Goal: Transaction & Acquisition: Purchase product/service

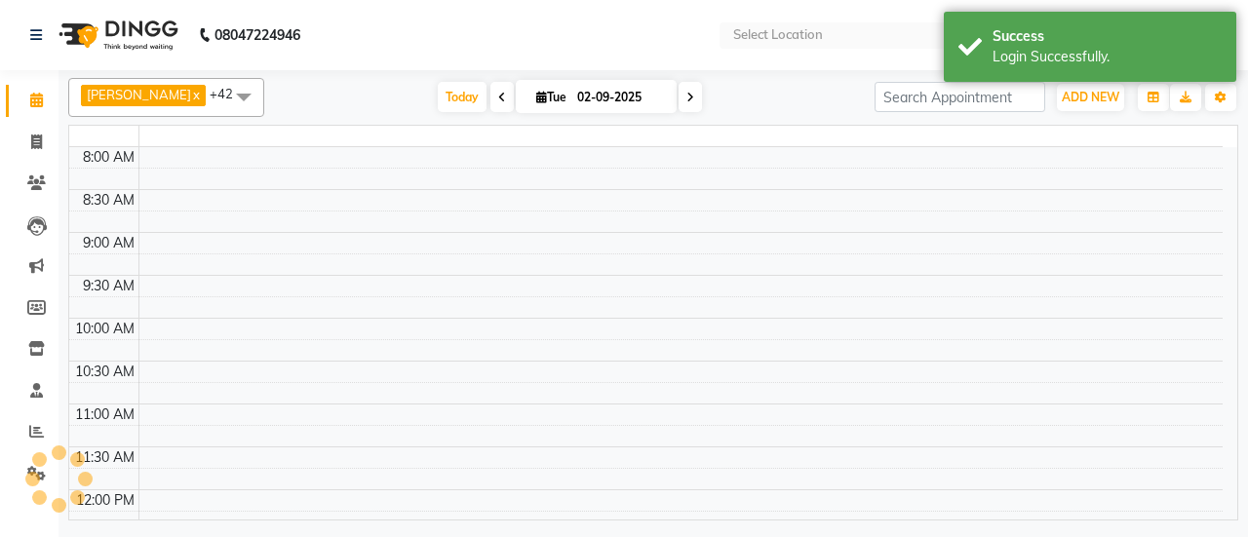
select select "en"
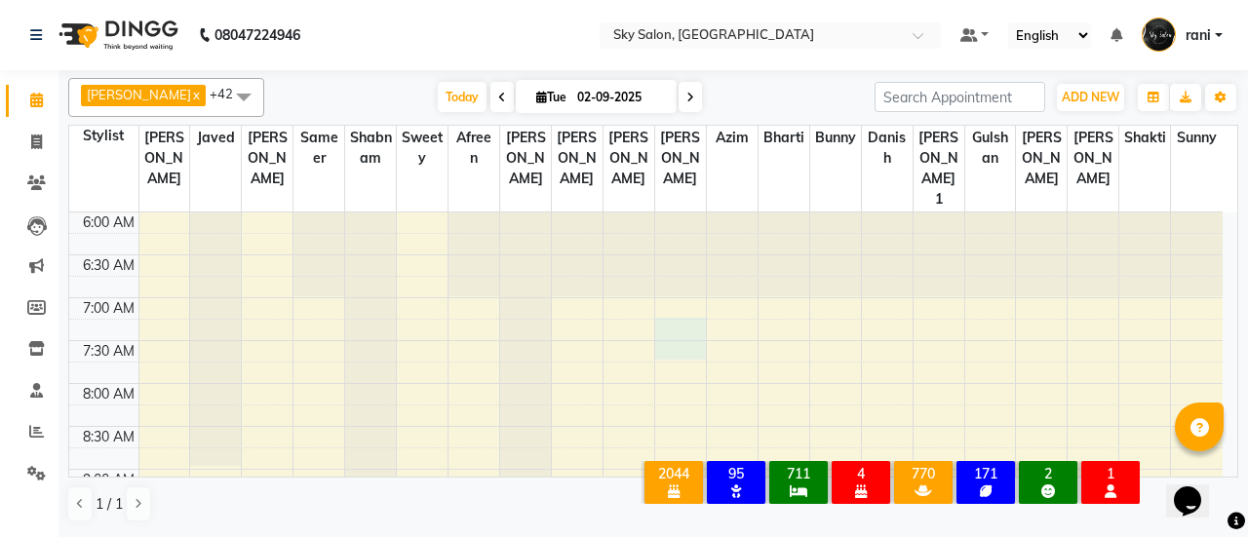
drag, startPoint x: 680, startPoint y: 335, endPoint x: 645, endPoint y: 342, distance: 35.7
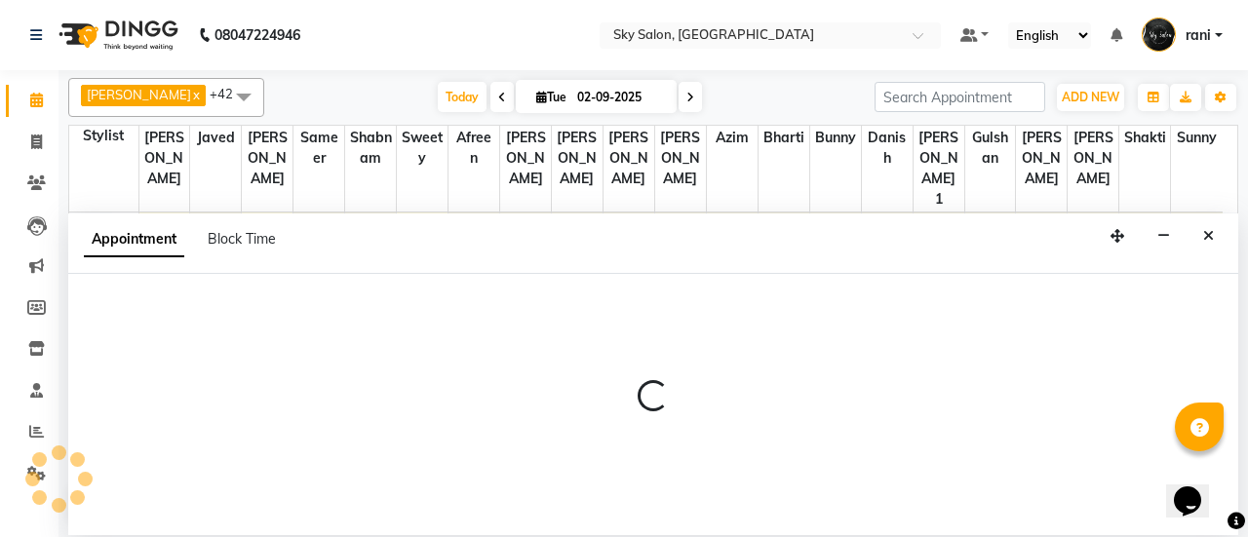
select select "27779"
select select "tentative"
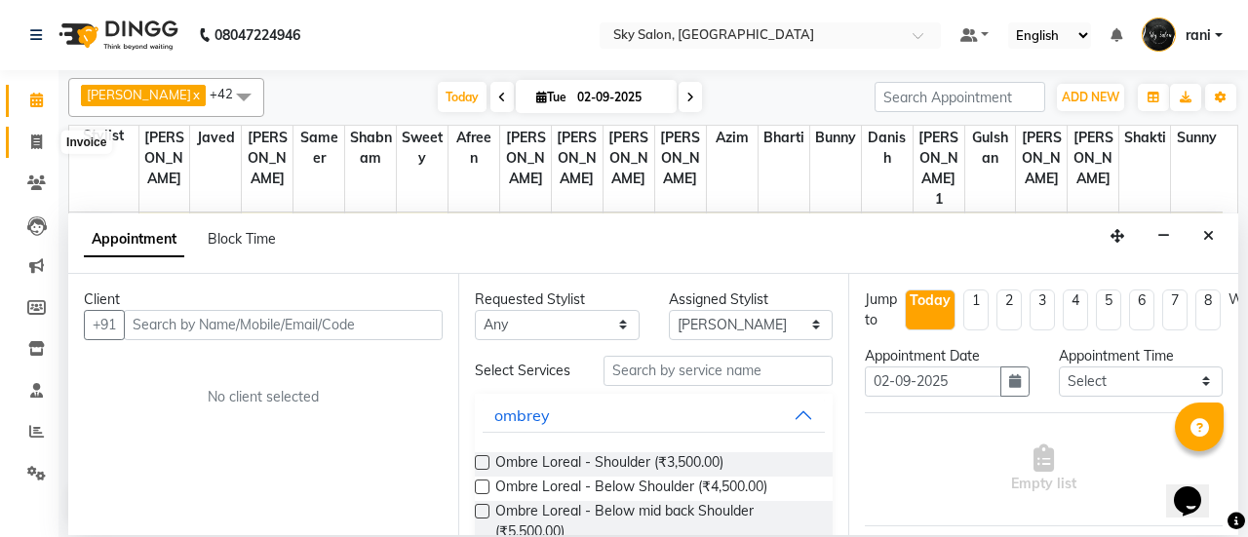
click at [23, 143] on span at bounding box center [36, 143] width 34 height 22
select select "service"
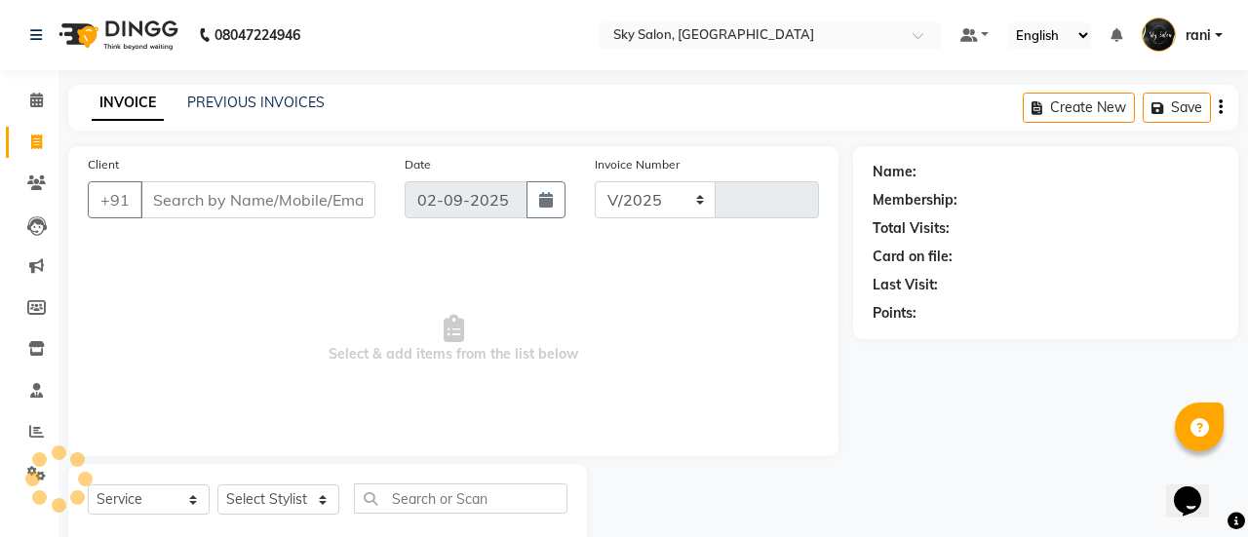
select select "3537"
type input "12640"
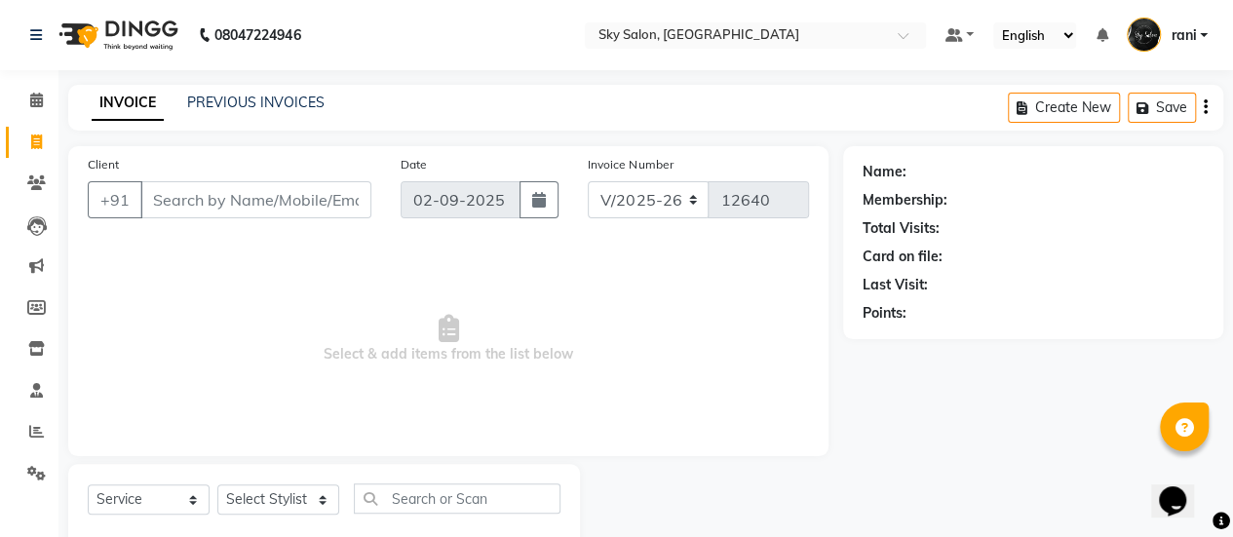
click at [274, 192] on input "Client" at bounding box center [255, 199] width 231 height 37
click at [41, 115] on link "Calendar" at bounding box center [29, 101] width 47 height 32
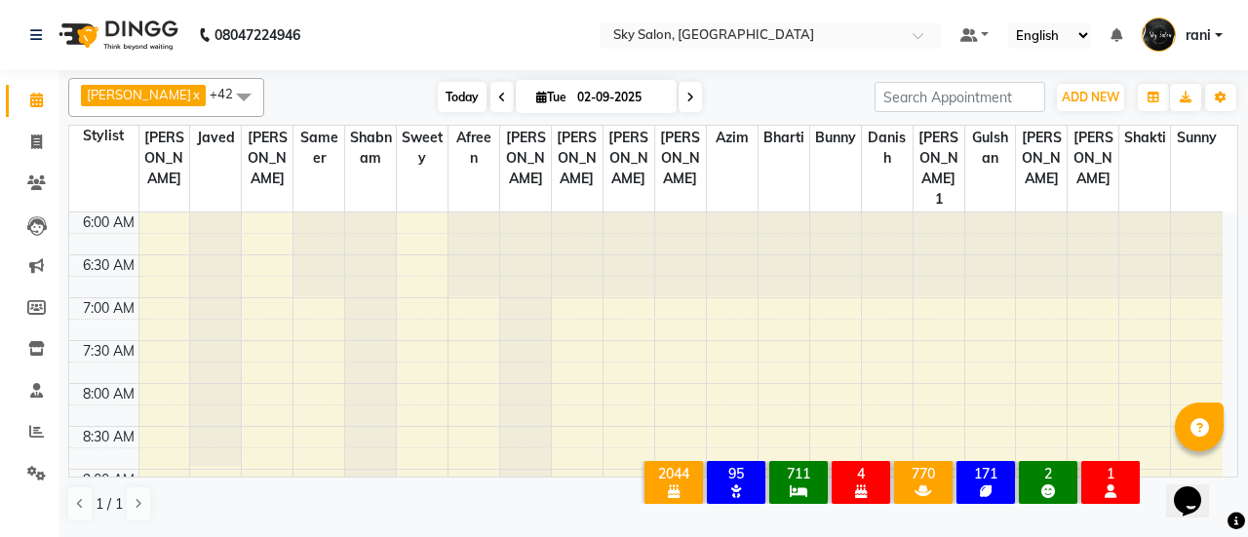
click at [438, 93] on span "Today" at bounding box center [462, 97] width 49 height 30
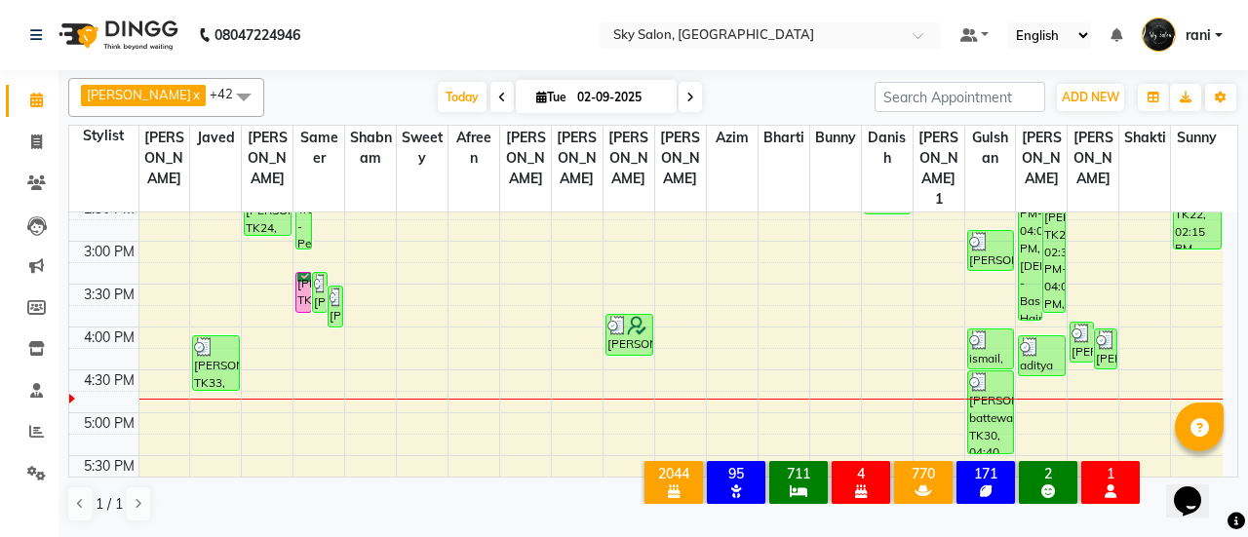
scroll to position [743, 0]
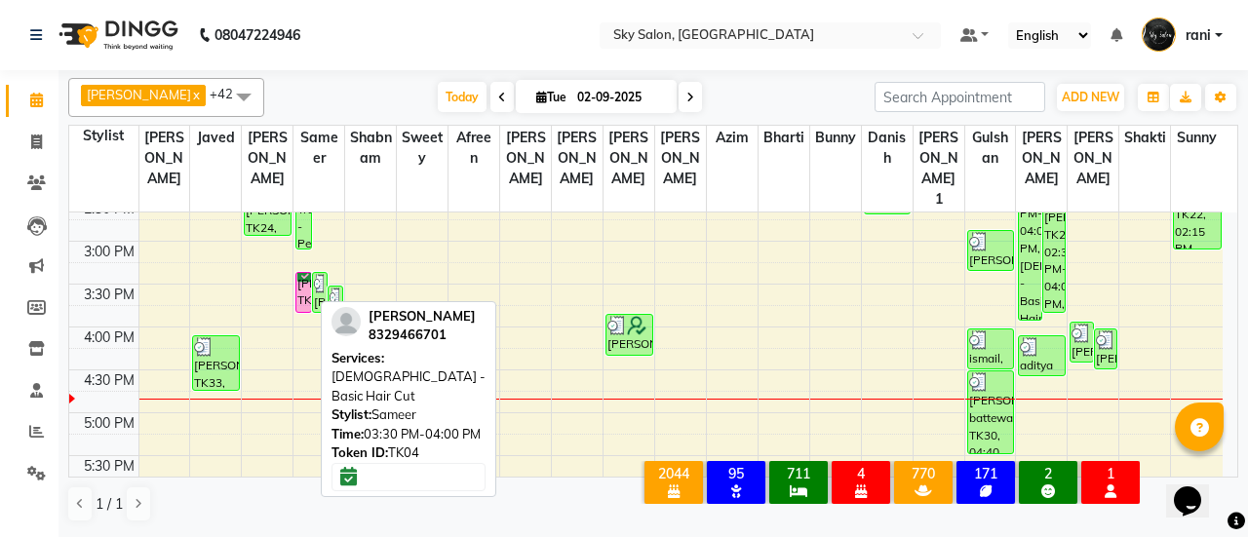
click at [299, 296] on div "[PERSON_NAME], TK04, 03:30 PM-04:00 PM, [DEMOGRAPHIC_DATA] - Basic Hair Cut" at bounding box center [303, 292] width 14 height 39
select select "6"
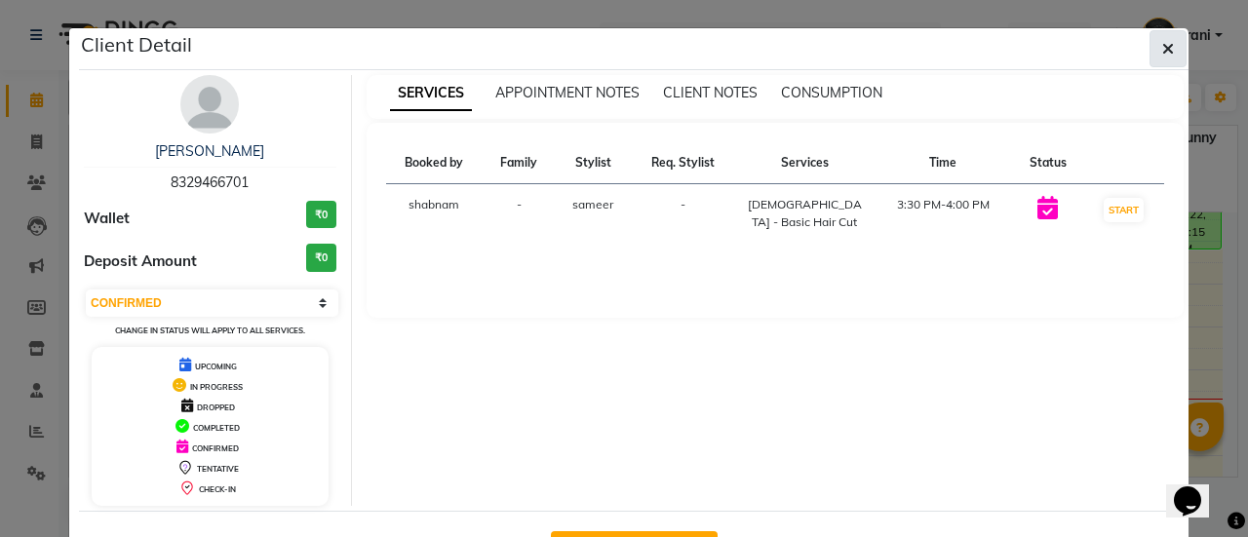
click at [1162, 42] on icon "button" at bounding box center [1168, 49] width 12 height 16
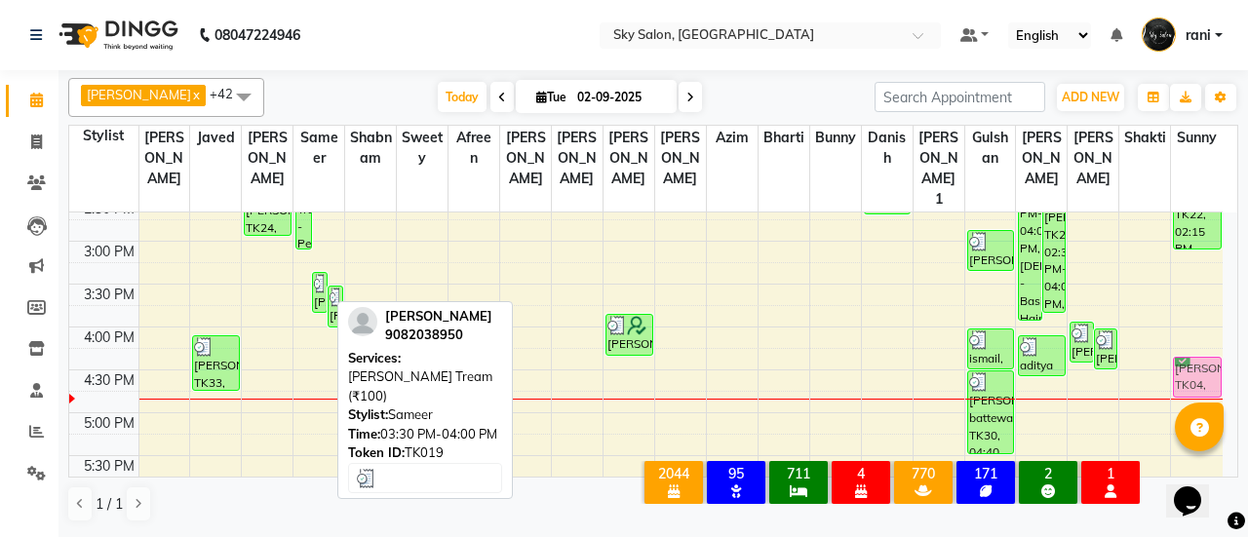
drag, startPoint x: 298, startPoint y: 284, endPoint x: 1191, endPoint y: 366, distance: 896.6
click at [1191, 366] on tr "[PERSON_NAME], TK03, 11:10 AM-11:40 AM, baby hair cut+hair wash (₹250) aditi sh…" at bounding box center [645, 241] width 1153 height 1543
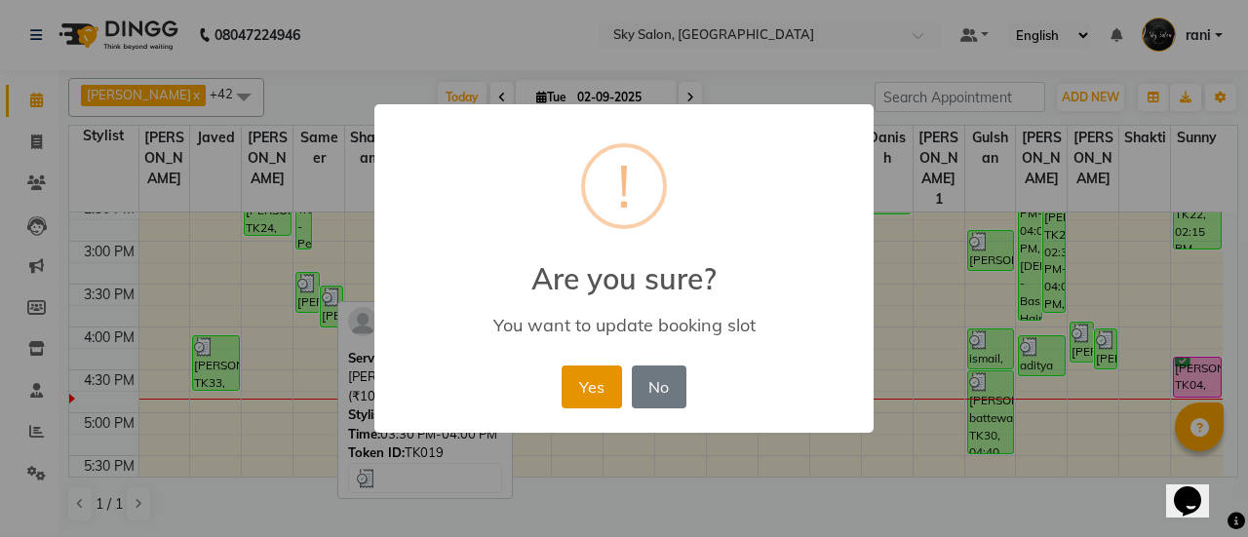
click at [591, 383] on button "Yes" at bounding box center [590, 387] width 59 height 43
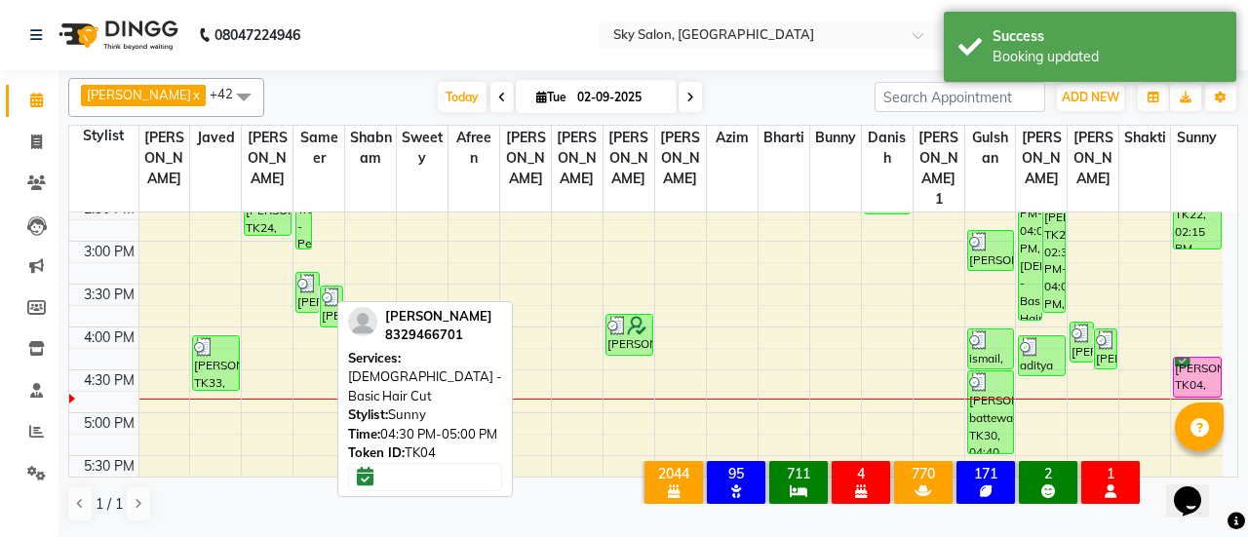
click at [1195, 379] on div "[PERSON_NAME], TK04, 04:30 PM-05:00 PM, [DEMOGRAPHIC_DATA] - Basic Hair Cut" at bounding box center [1197, 377] width 46 height 39
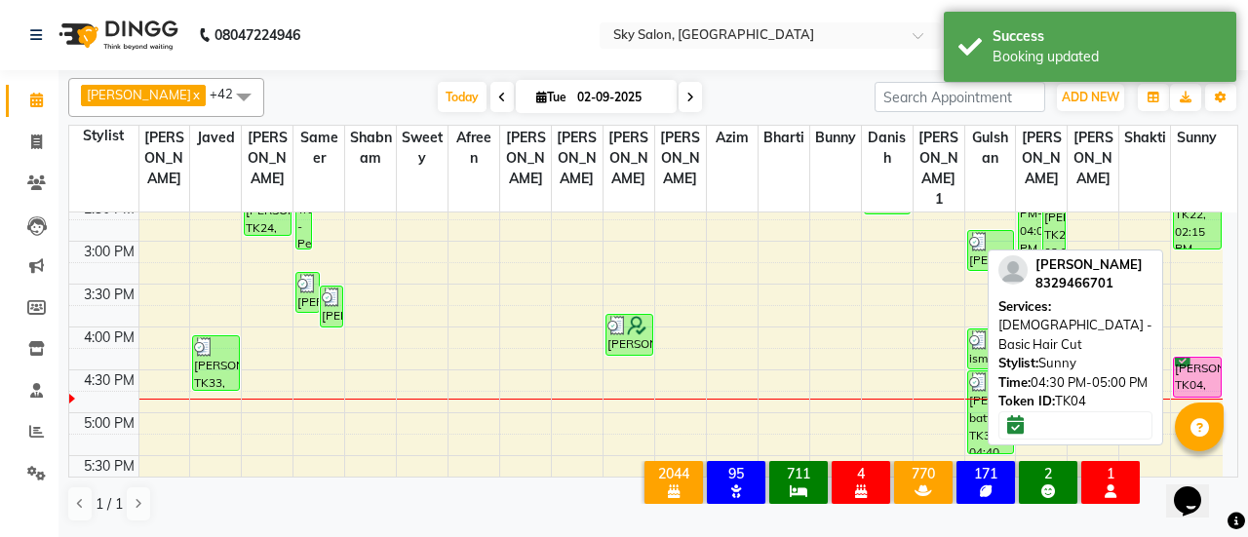
click at [1195, 379] on div "[PERSON_NAME], TK04, 04:30 PM-05:00 PM, [DEMOGRAPHIC_DATA] - Basic Hair Cut" at bounding box center [1197, 377] width 46 height 39
select select "6"
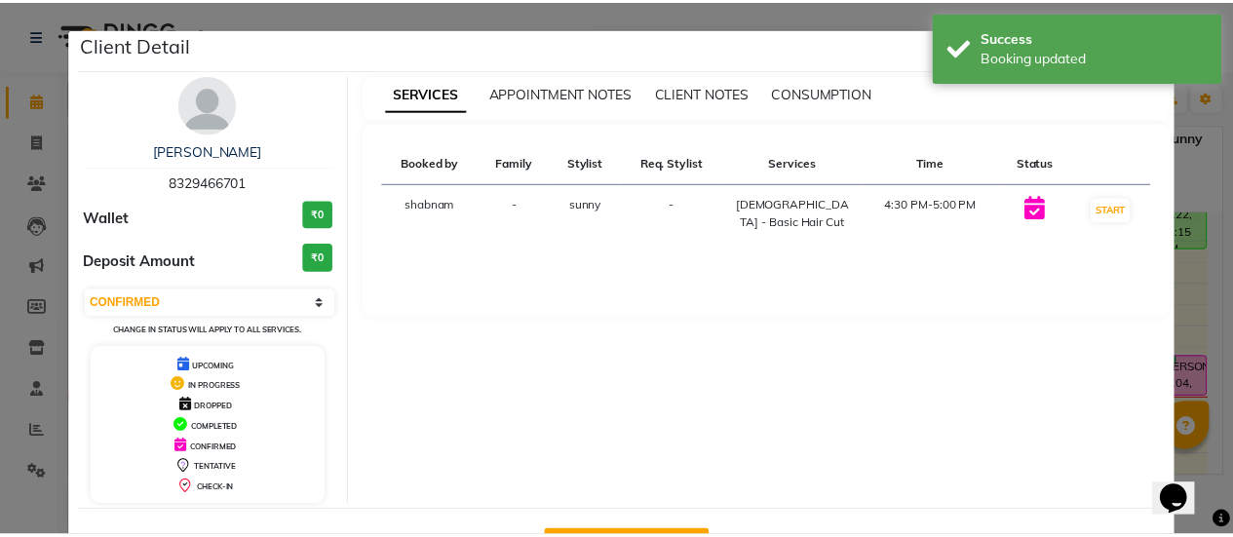
scroll to position [69, 0]
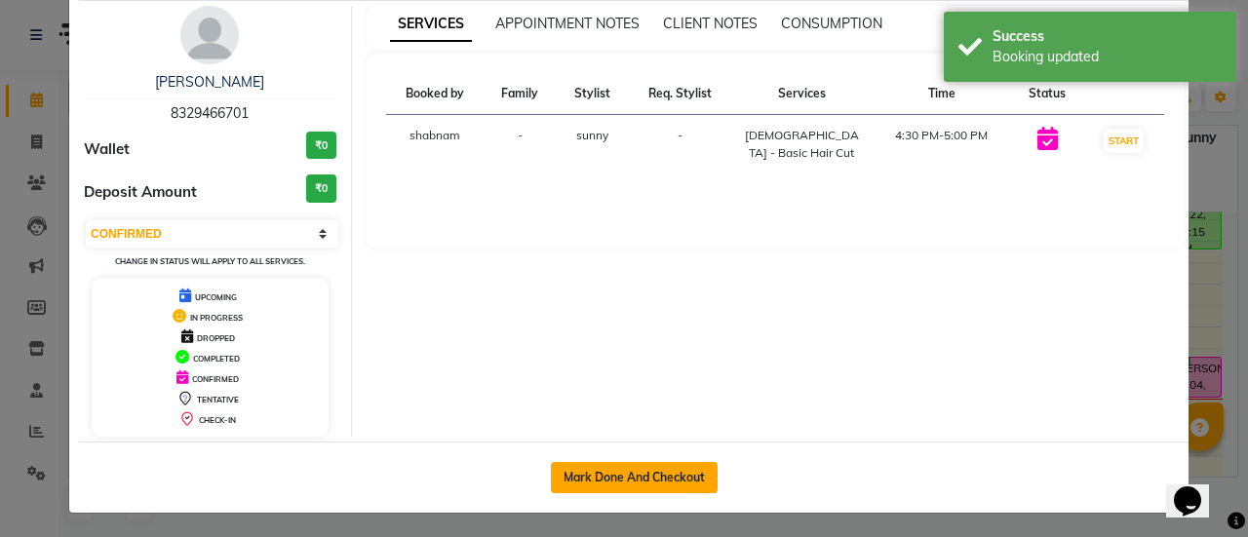
click at [599, 482] on button "Mark Done And Checkout" at bounding box center [634, 477] width 167 height 31
select select "3537"
select select "service"
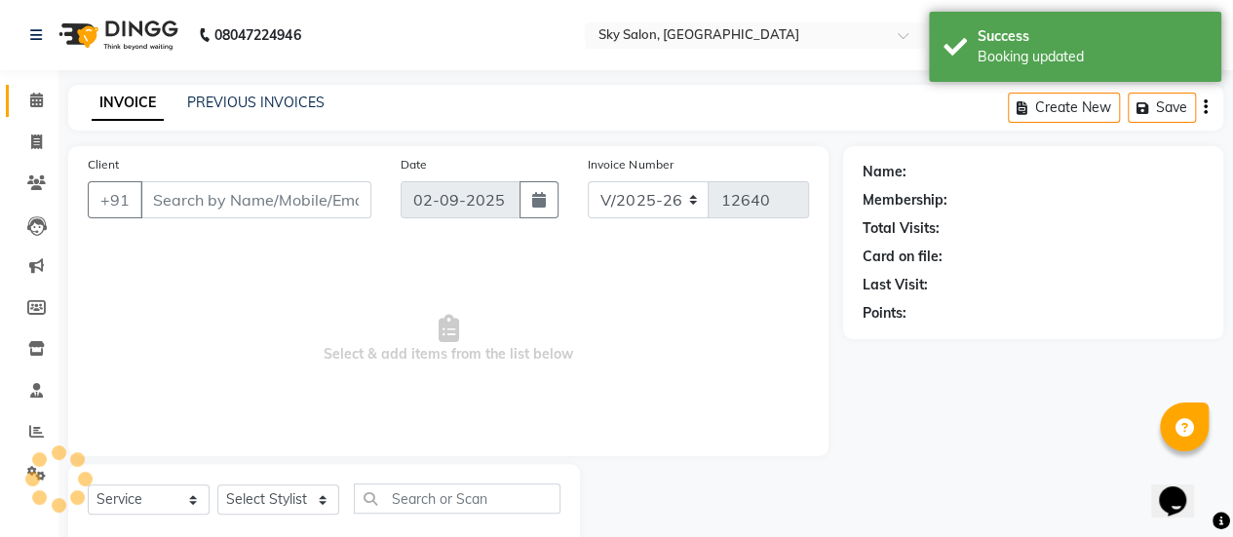
type input "8329466701"
select select "43486"
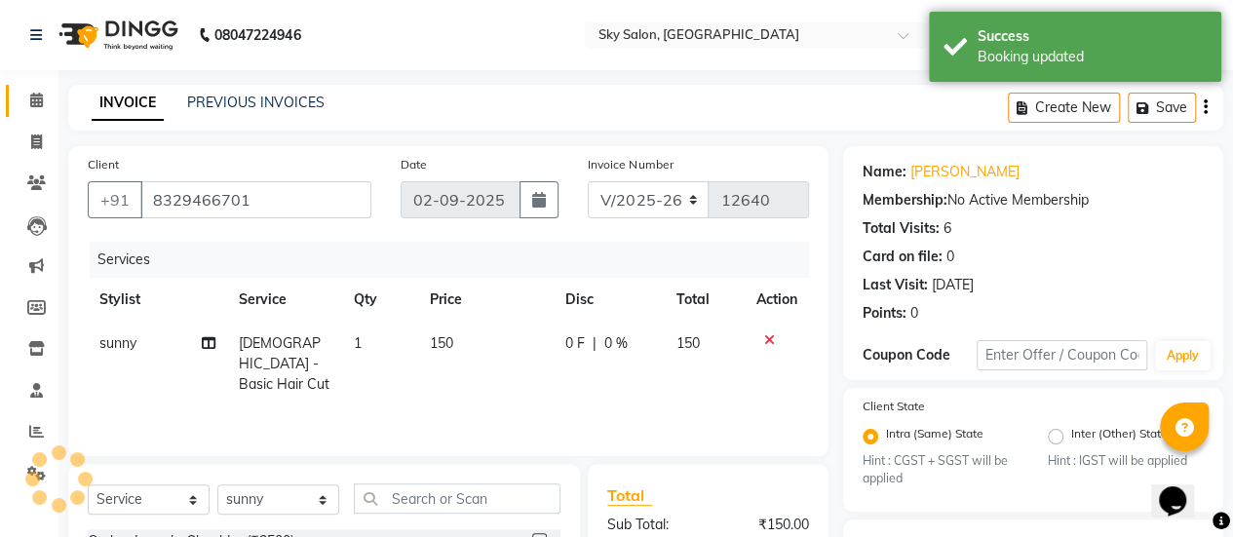
scroll to position [248, 0]
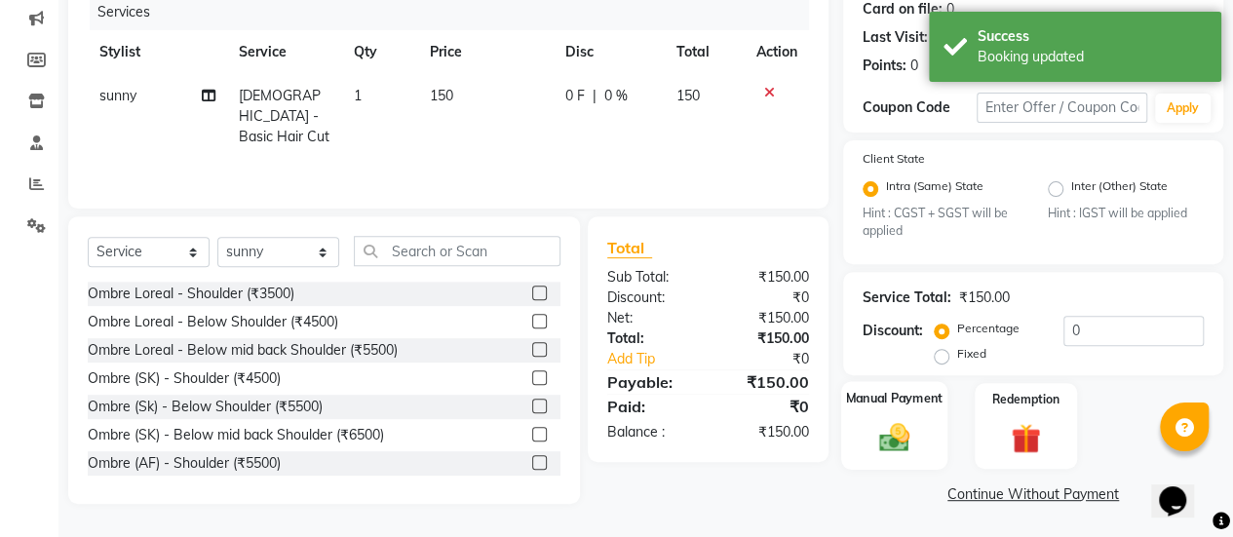
click at [923, 440] on div "Manual Payment" at bounding box center [894, 426] width 106 height 89
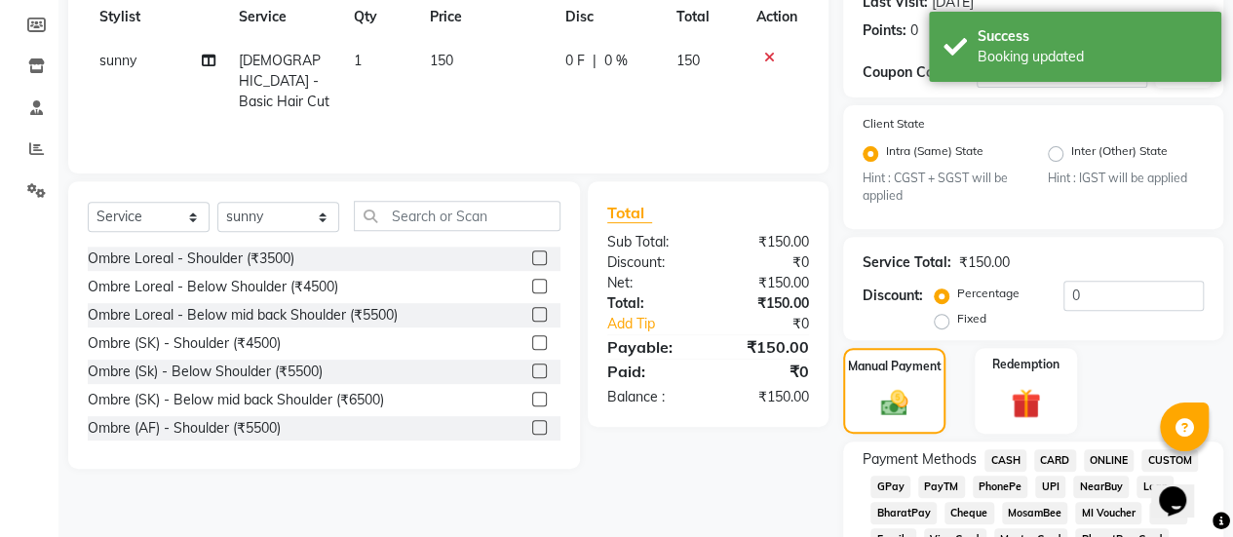
scroll to position [290, 0]
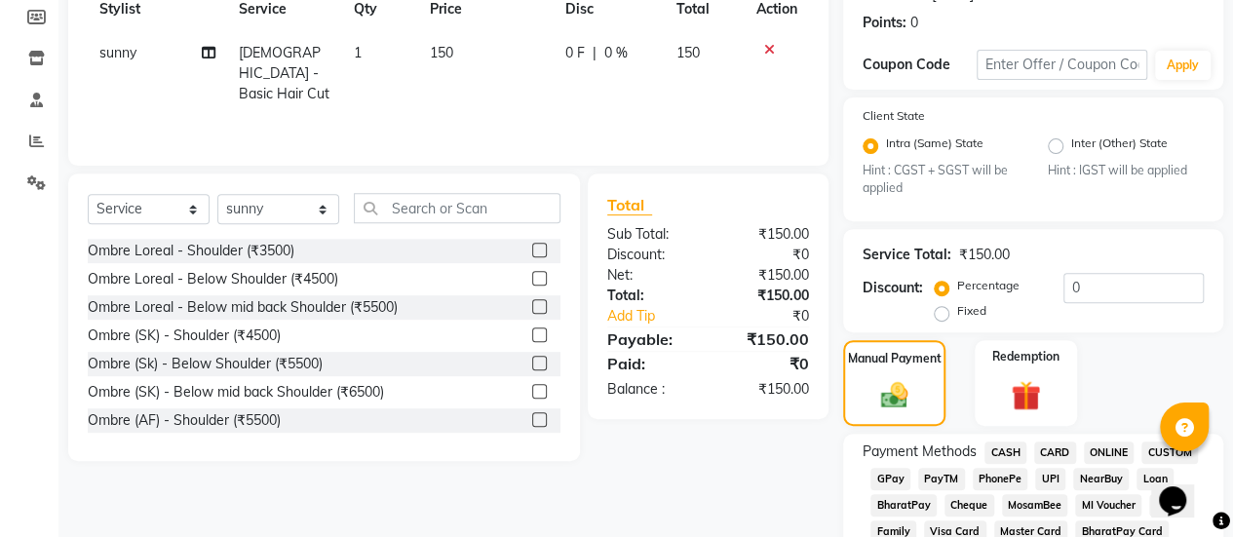
drag, startPoint x: 860, startPoint y: 484, endPoint x: 881, endPoint y: 480, distance: 22.0
click at [881, 480] on span "GPay" at bounding box center [890, 479] width 40 height 22
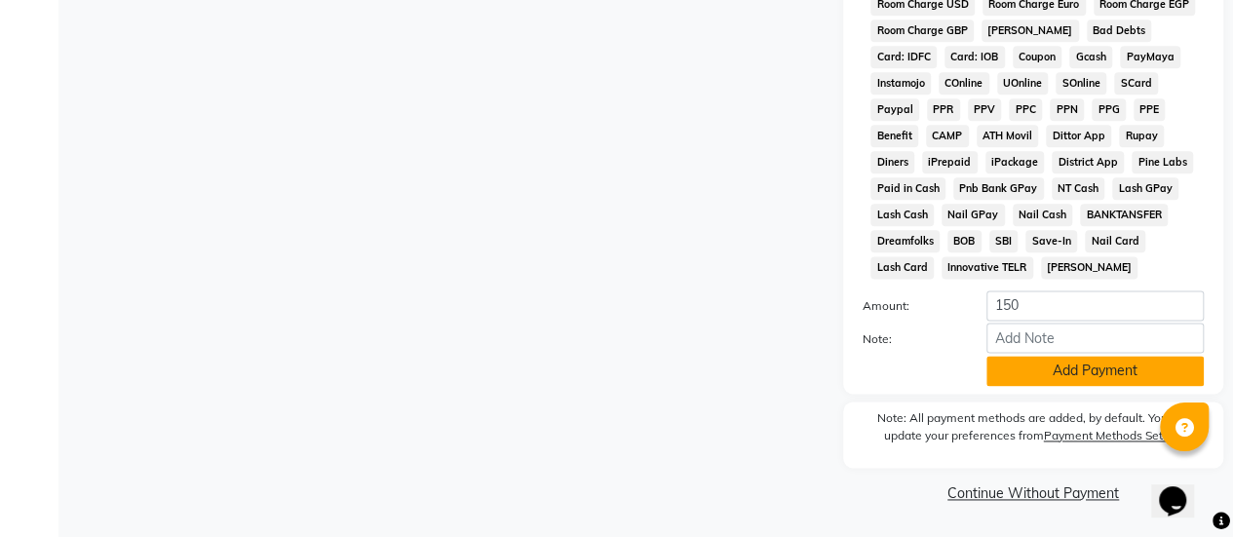
click at [1082, 364] on button "Add Payment" at bounding box center [1094, 371] width 217 height 30
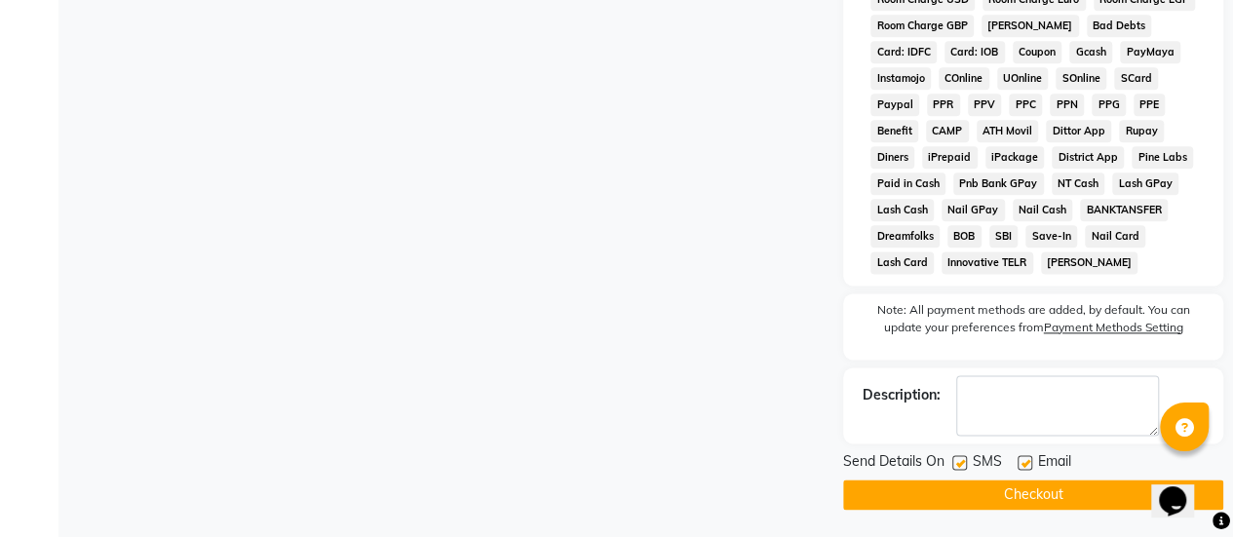
click at [955, 465] on label at bounding box center [959, 462] width 15 height 15
click at [955, 465] on input "checkbox" at bounding box center [958, 463] width 13 height 13
click at [961, 463] on label at bounding box center [959, 462] width 15 height 15
click at [961, 463] on input "checkbox" at bounding box center [958, 463] width 13 height 13
checkbox input "true"
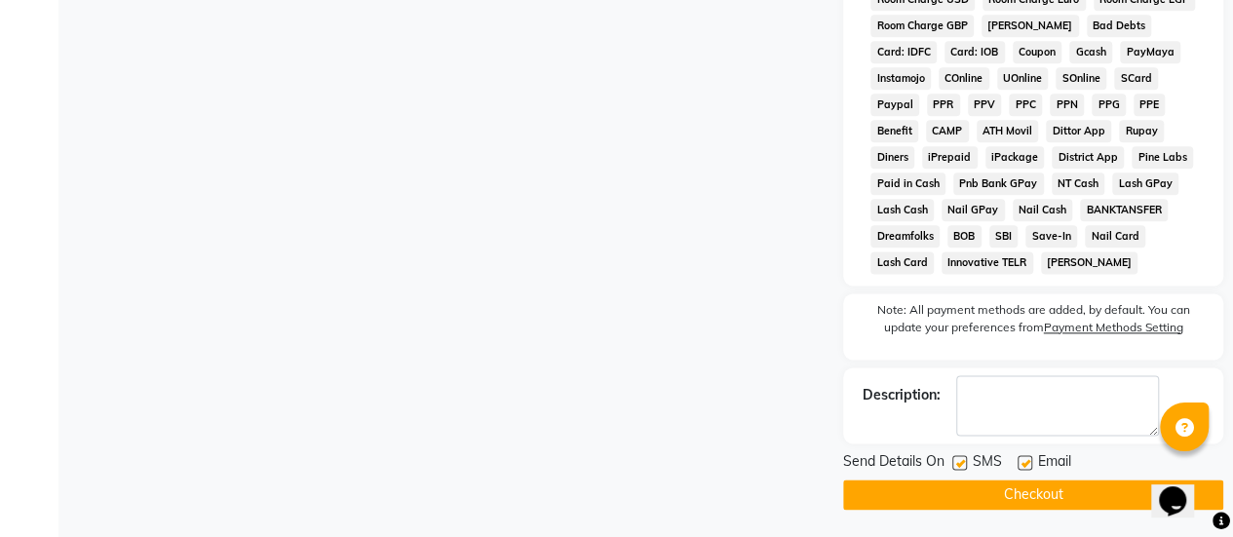
drag, startPoint x: 967, startPoint y: 482, endPoint x: 967, endPoint y: 498, distance: 15.6
click at [967, 498] on div "Send Details On SMS Email Checkout" at bounding box center [1033, 480] width 380 height 58
click at [967, 498] on button "Checkout" at bounding box center [1033, 495] width 380 height 30
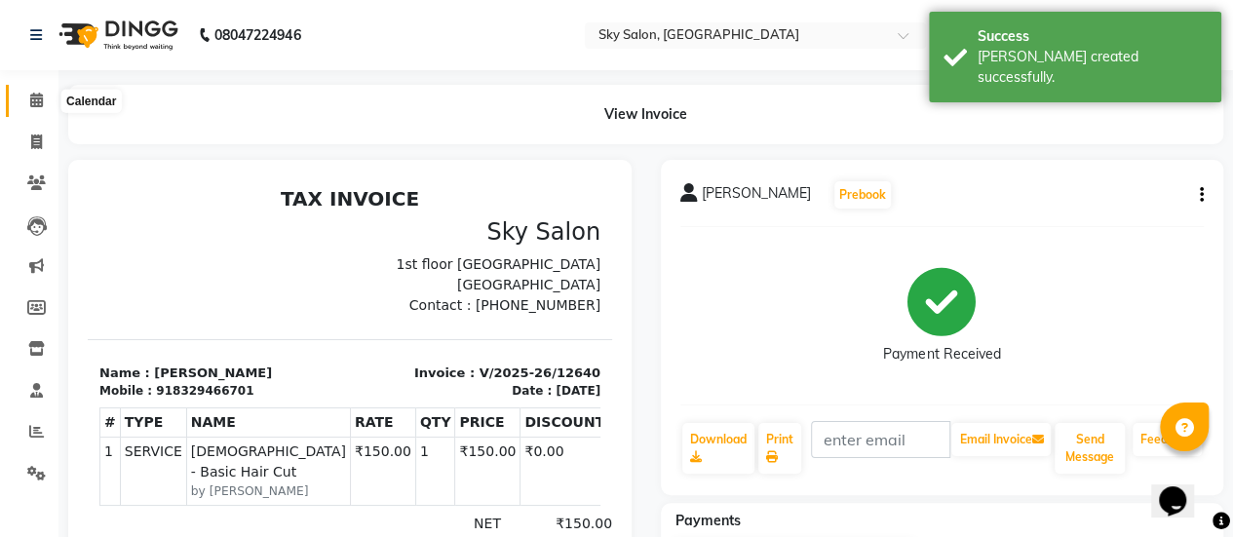
click at [33, 98] on icon at bounding box center [36, 100] width 13 height 15
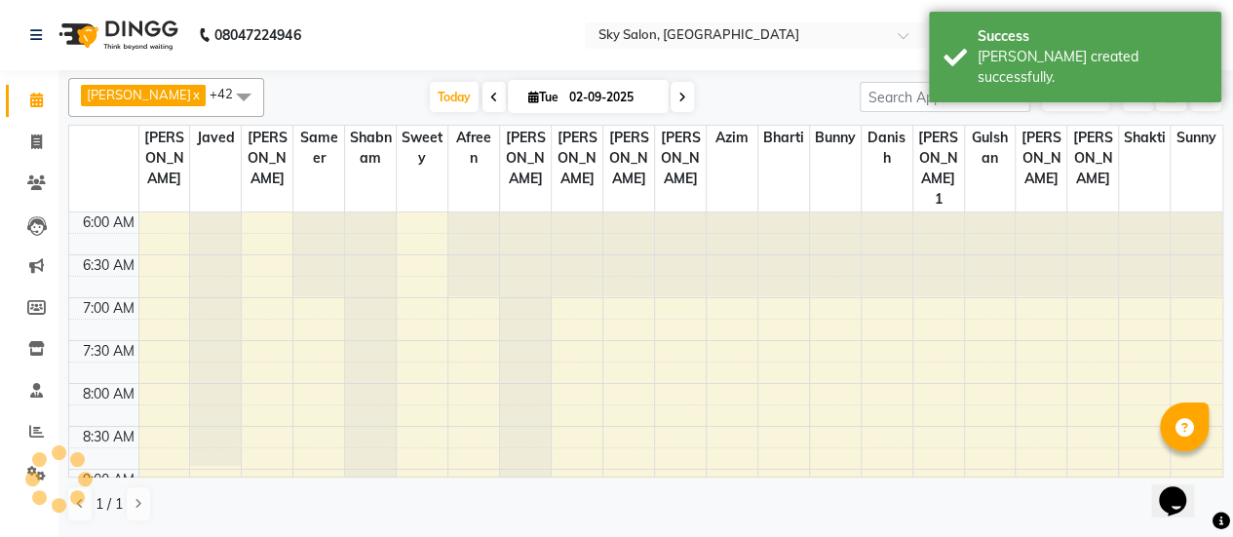
click at [33, 98] on icon at bounding box center [36, 100] width 13 height 15
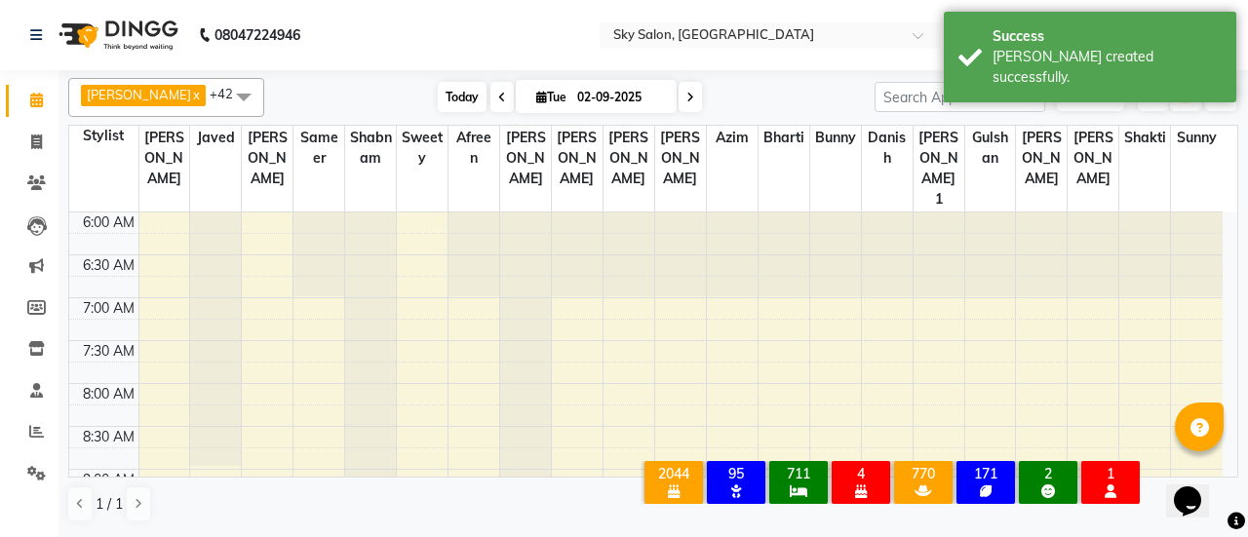
click at [447, 88] on span "Today" at bounding box center [462, 97] width 49 height 30
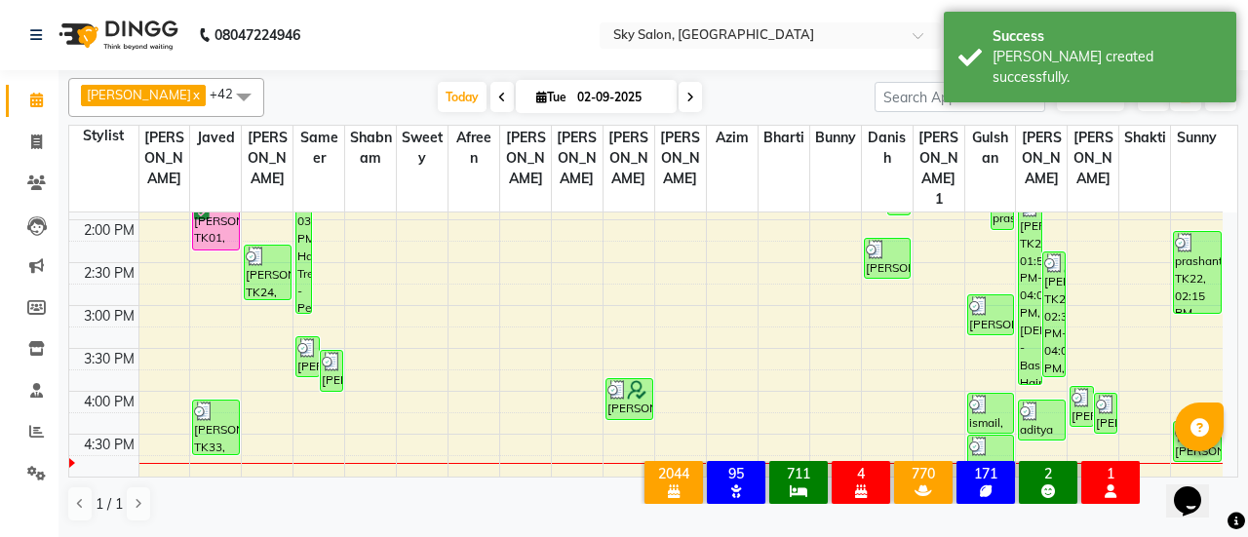
scroll to position [677, 0]
click at [819, 103] on div "[DATE] [DATE]" at bounding box center [569, 97] width 591 height 29
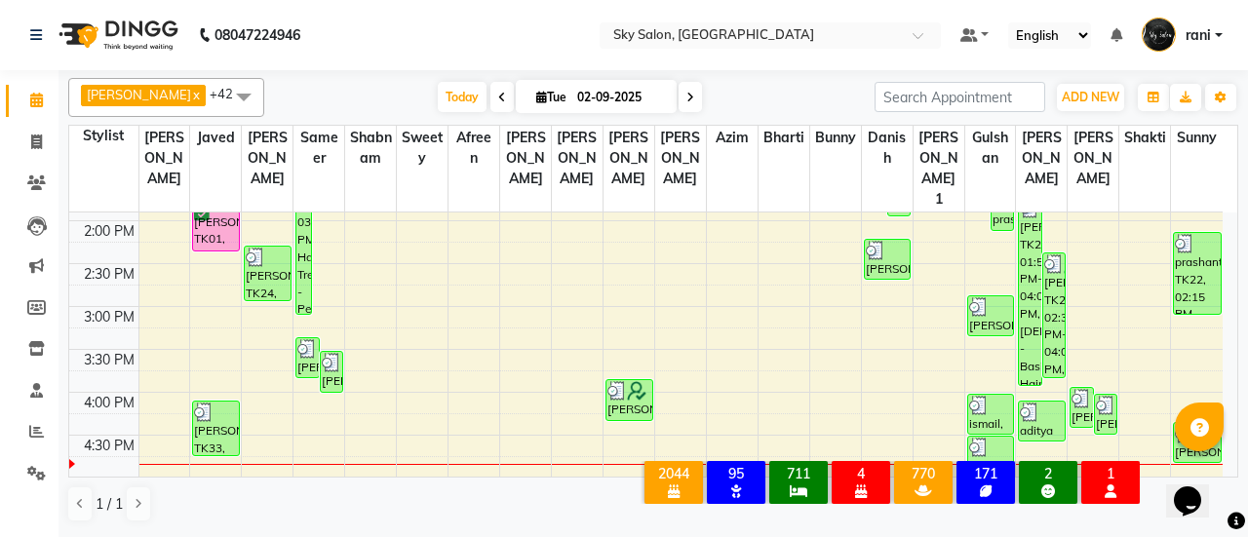
click at [1214, 42] on link "rani" at bounding box center [1181, 35] width 81 height 32
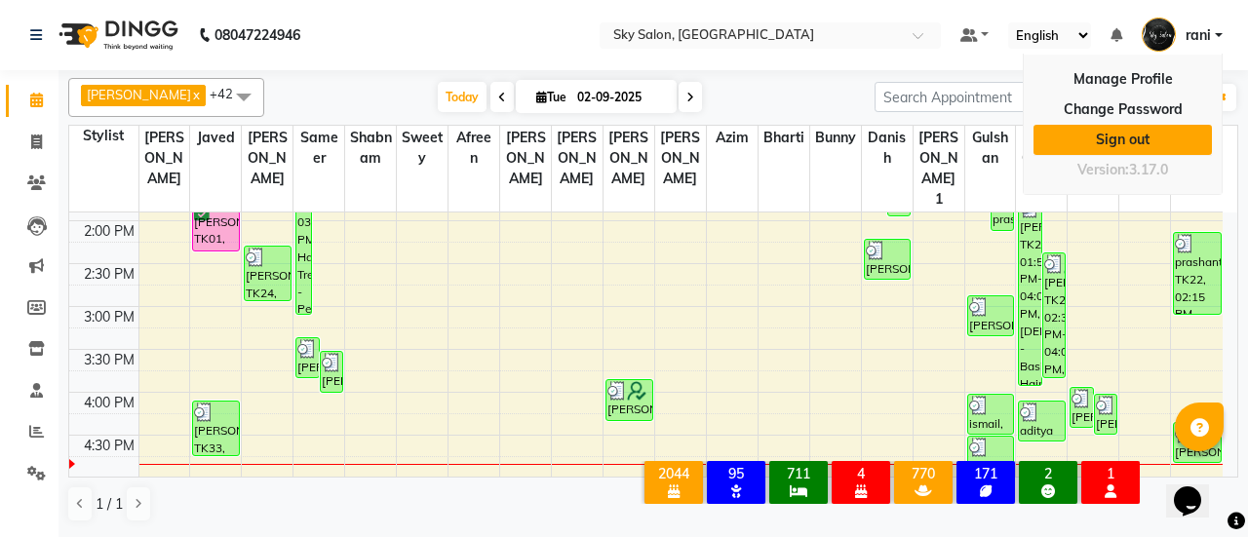
click at [1167, 129] on link "Sign out" at bounding box center [1122, 140] width 178 height 30
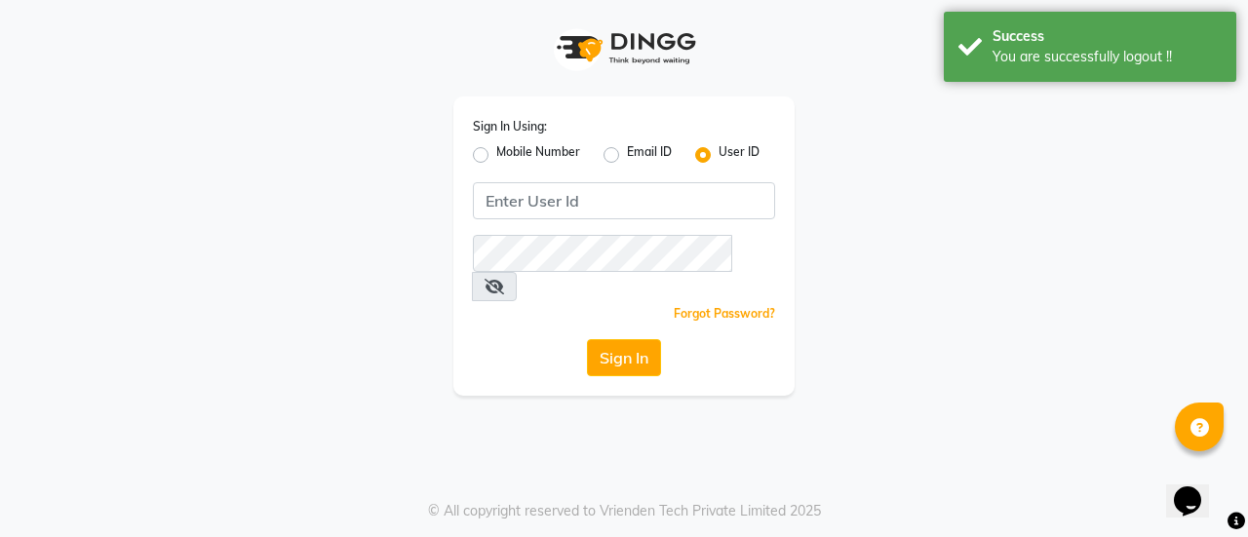
click at [496, 160] on label "Mobile Number" at bounding box center [538, 154] width 84 height 23
click at [496, 156] on input "Mobile Number" at bounding box center [502, 149] width 13 height 13
radio input "true"
radio input "false"
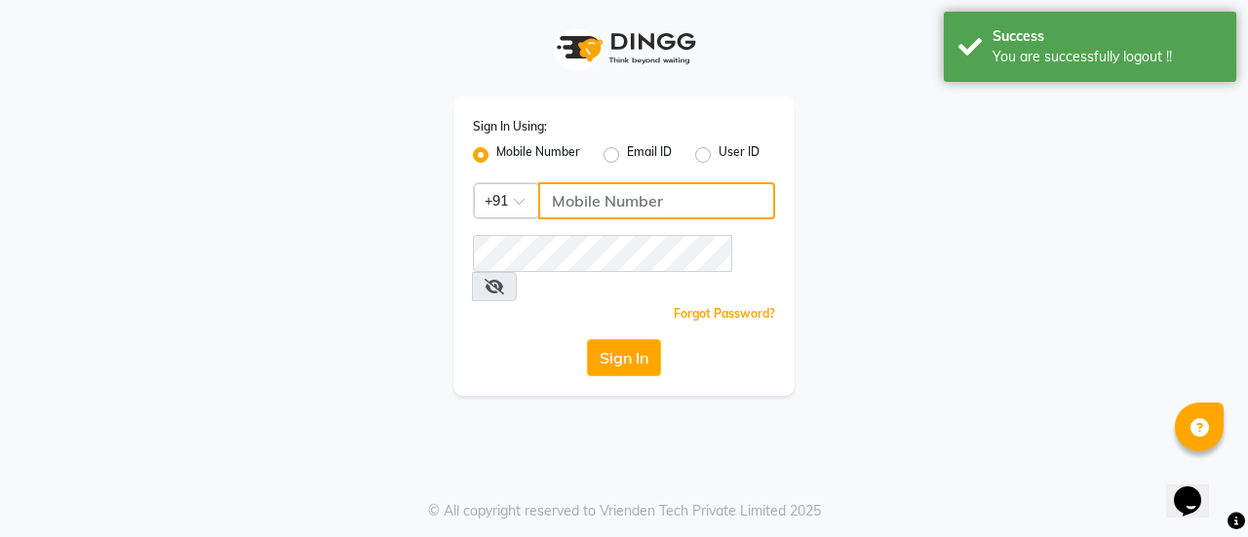
click at [631, 203] on input "Username" at bounding box center [656, 200] width 237 height 37
type input "9579966260"
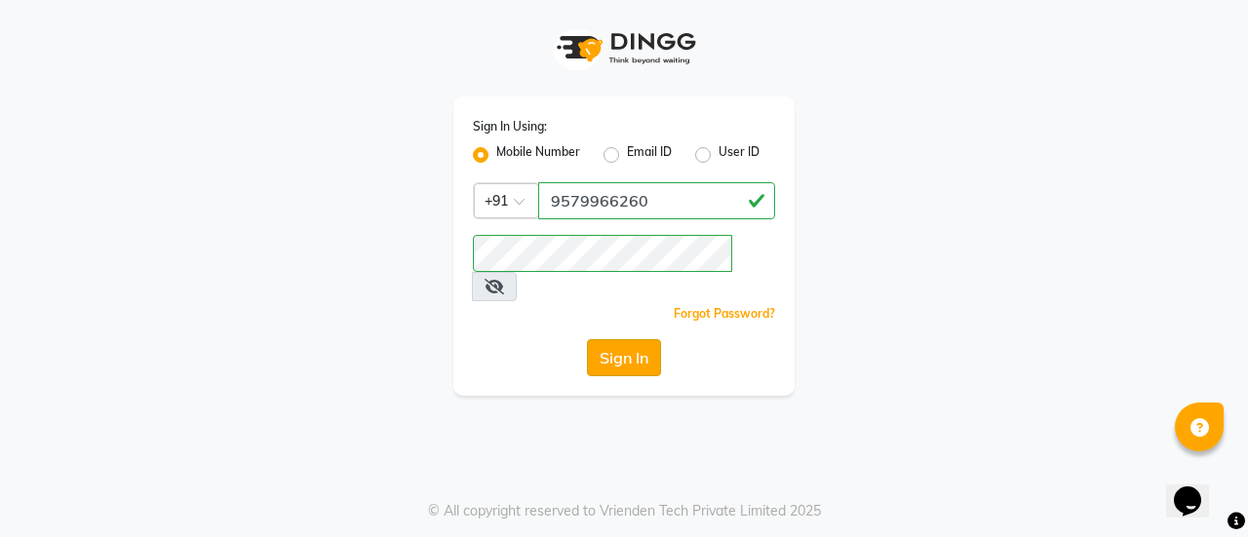
click at [610, 339] on button "Sign In" at bounding box center [624, 357] width 74 height 37
